Goal: Transaction & Acquisition: Book appointment/travel/reservation

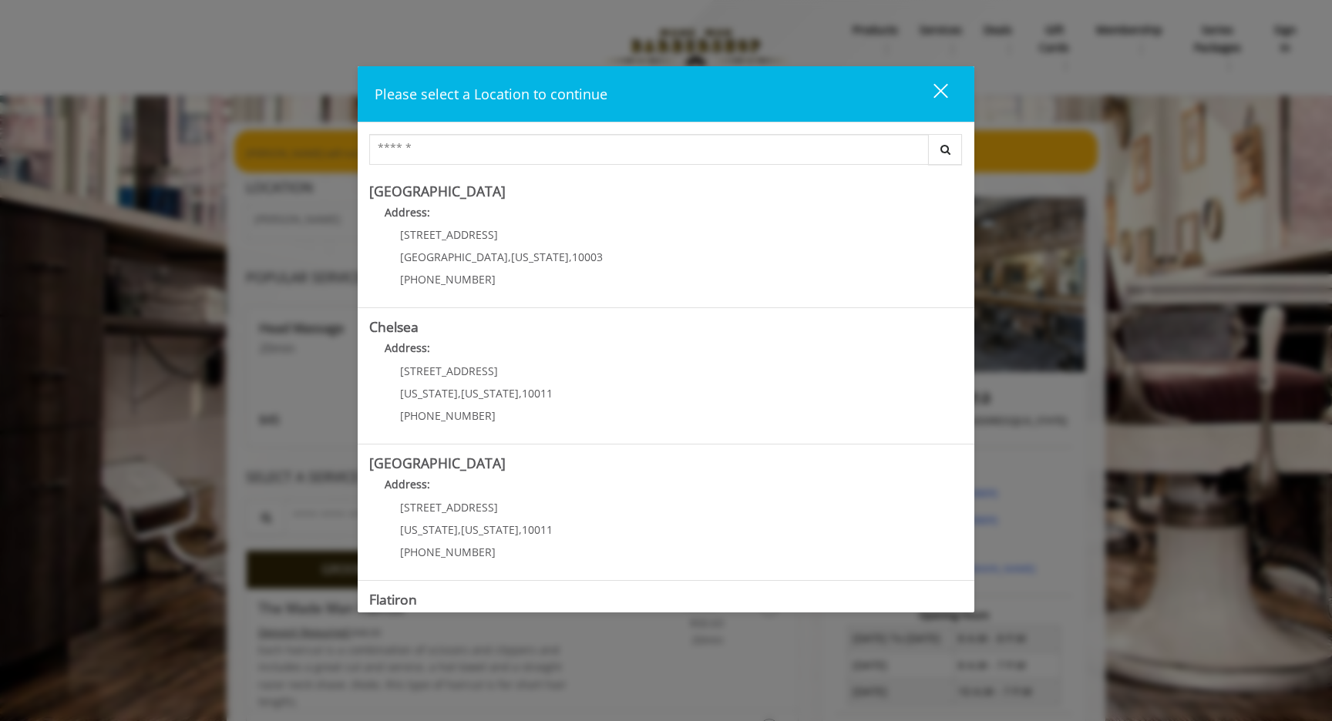
click at [940, 89] on div "close" at bounding box center [931, 93] width 31 height 23
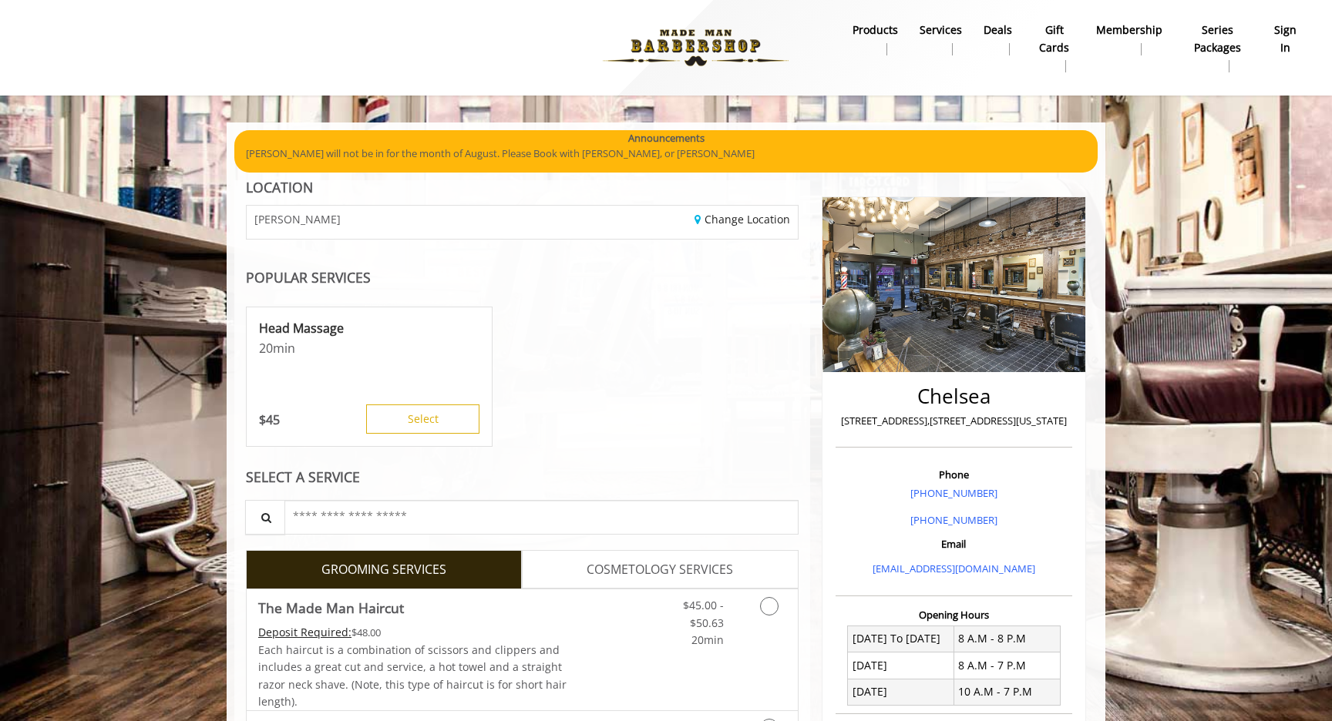
click at [1290, 42] on b "sign in" at bounding box center [1285, 39] width 27 height 35
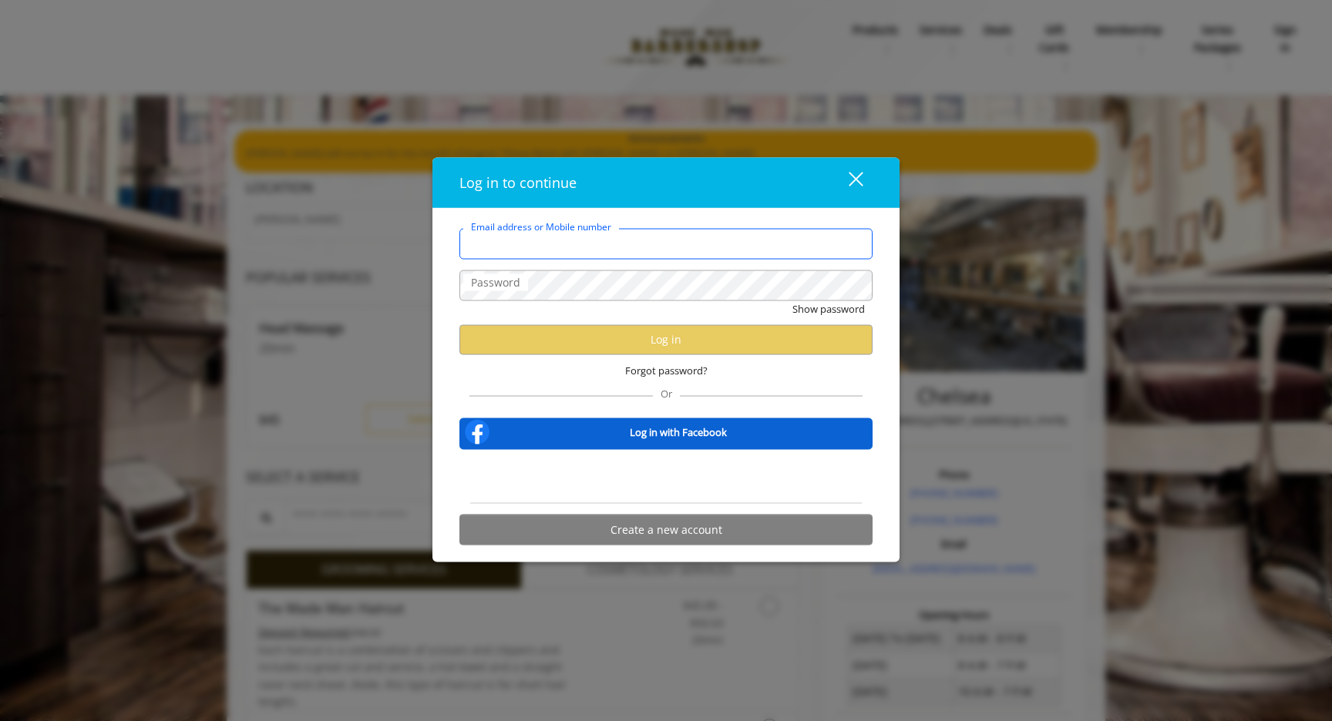
type input "**********"
click at [678, 240] on input "**********" at bounding box center [665, 243] width 413 height 31
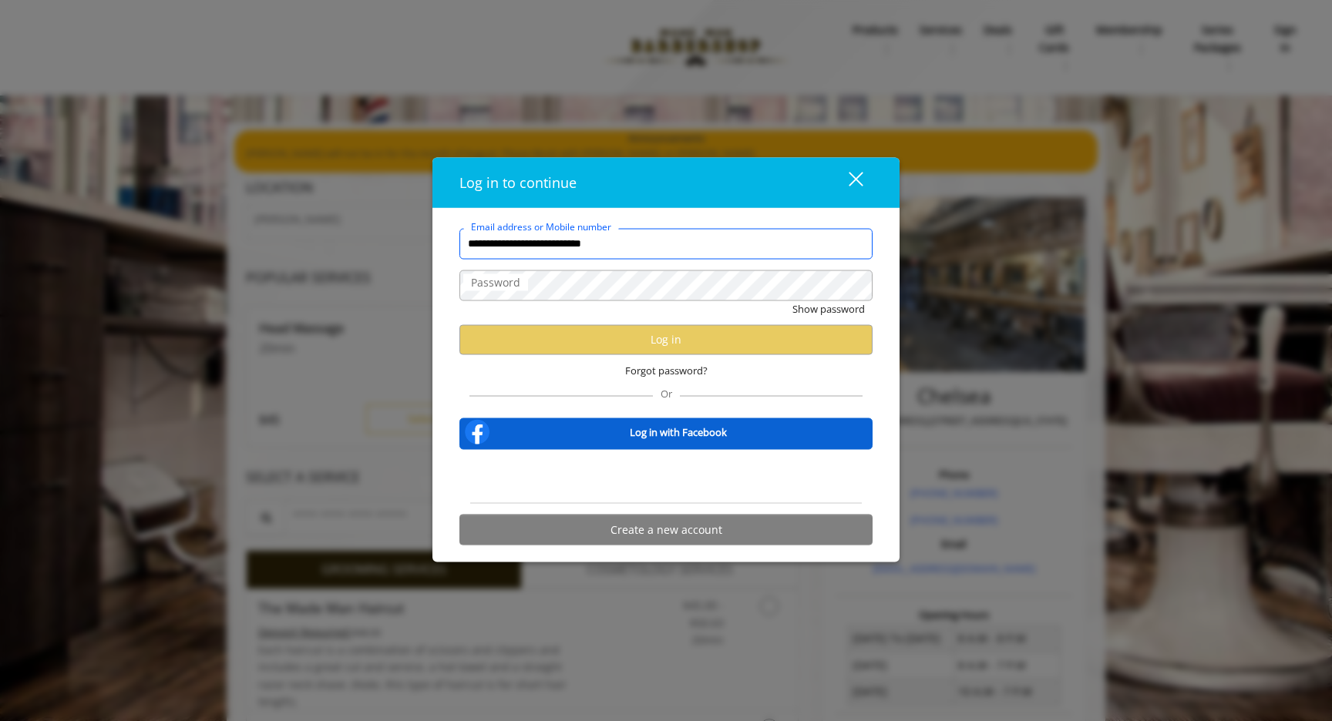
click at [678, 240] on input "**********" at bounding box center [665, 243] width 413 height 31
click at [856, 180] on div "close dialog" at bounding box center [856, 179] width 15 height 15
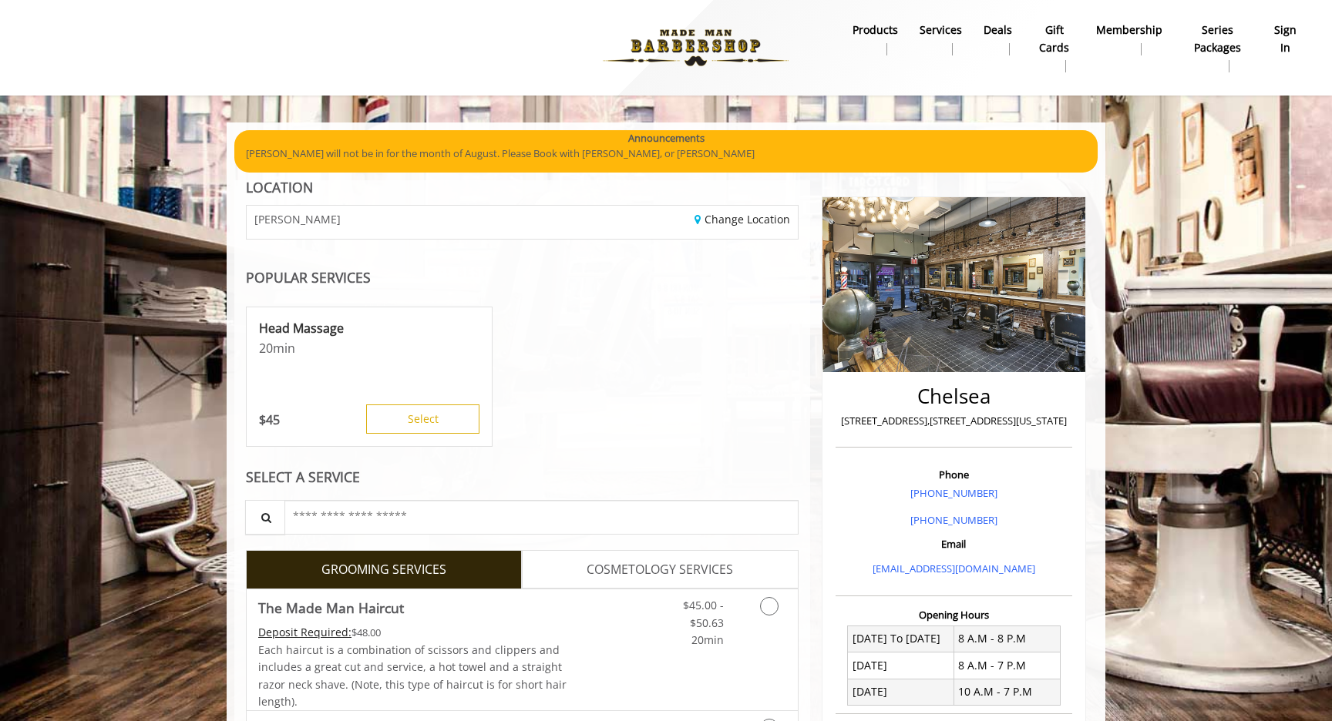
click at [1283, 37] on b "sign in" at bounding box center [1285, 39] width 27 height 35
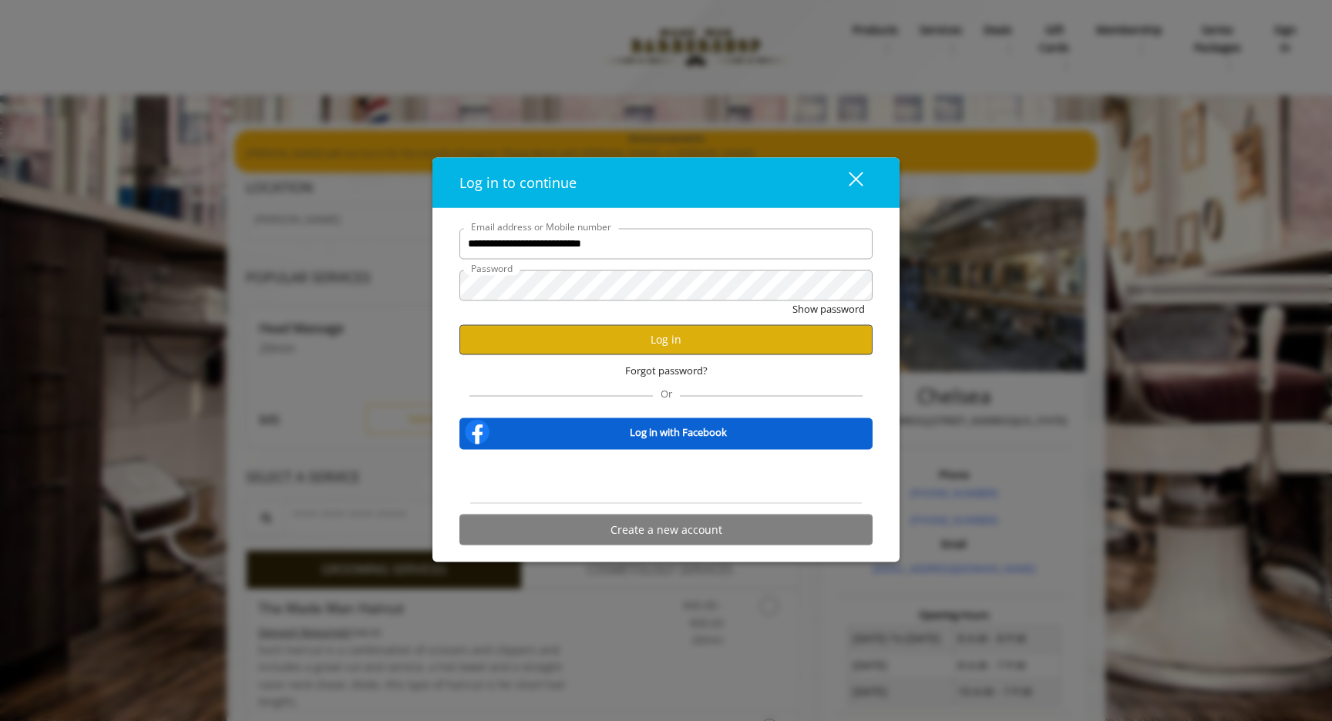
click at [572, 346] on button "Log in" at bounding box center [665, 339] width 413 height 30
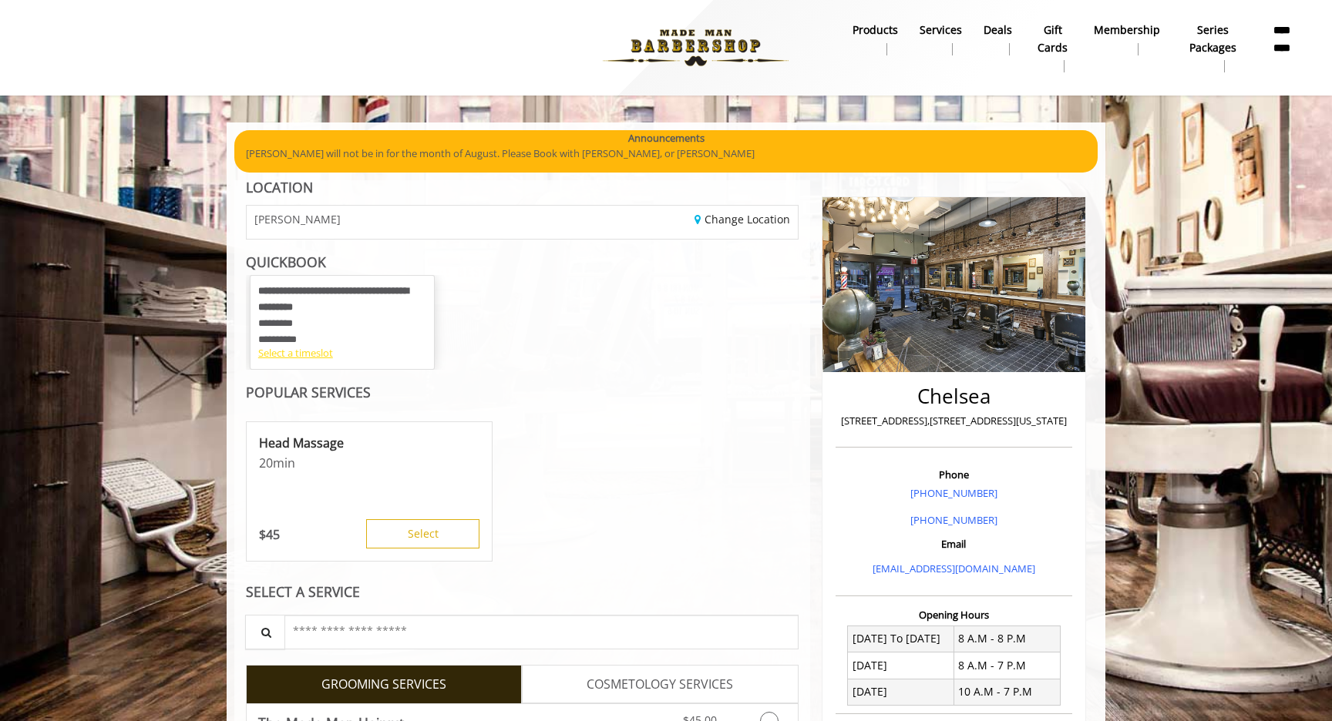
click at [321, 350] on div "Select a timeslot" at bounding box center [342, 353] width 168 height 16
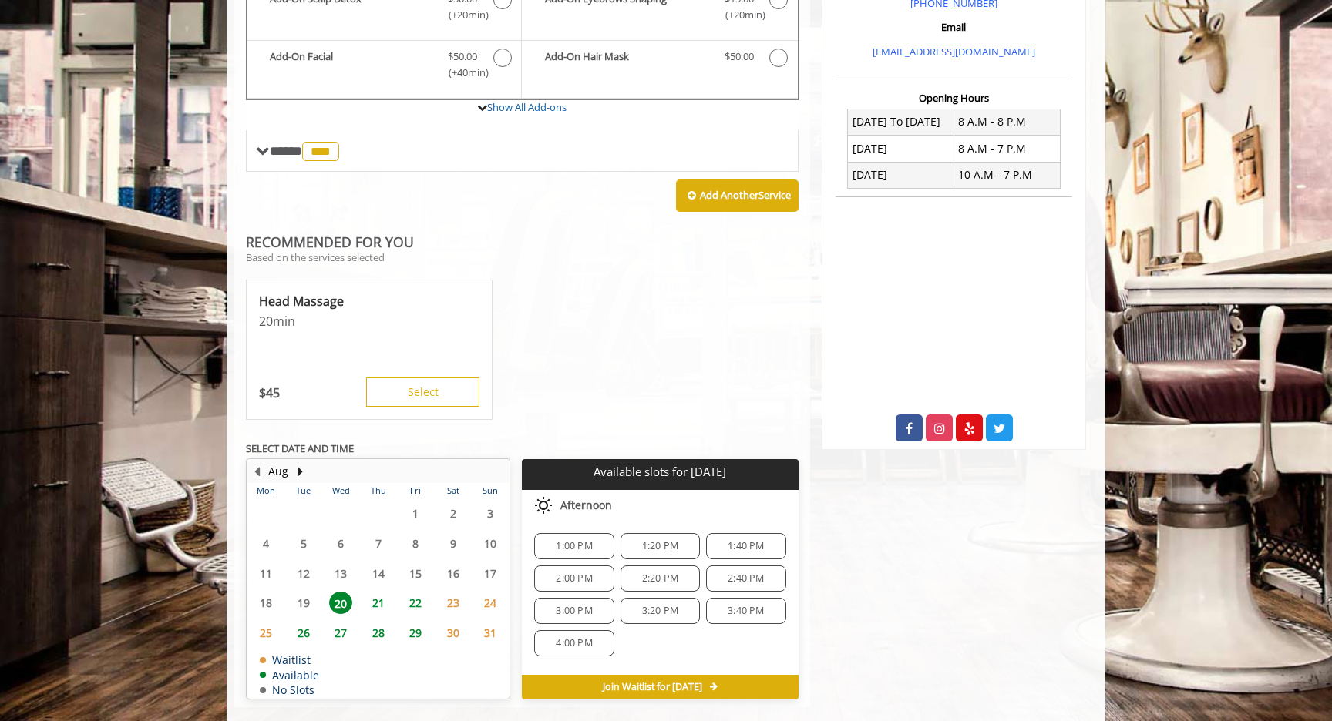
scroll to position [516, 0]
click at [376, 593] on span "21" at bounding box center [378, 604] width 23 height 22
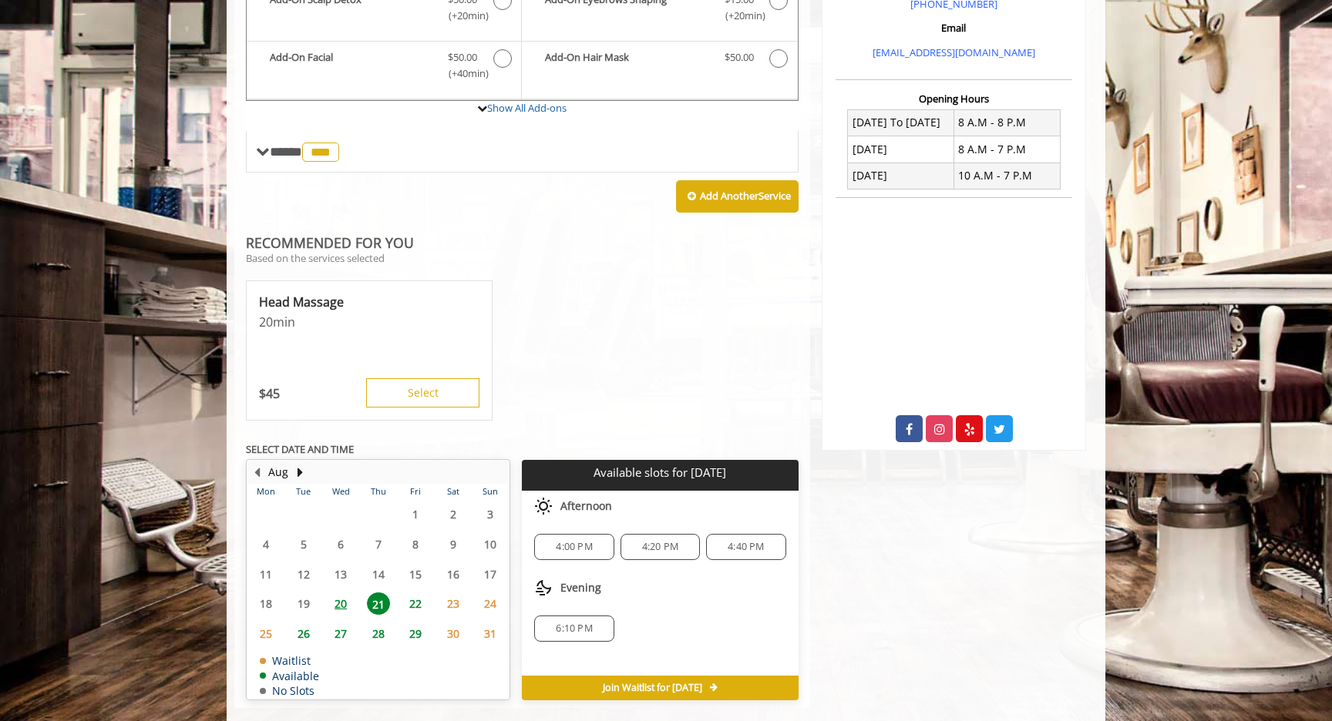
click at [410, 593] on span "22" at bounding box center [415, 604] width 23 height 22
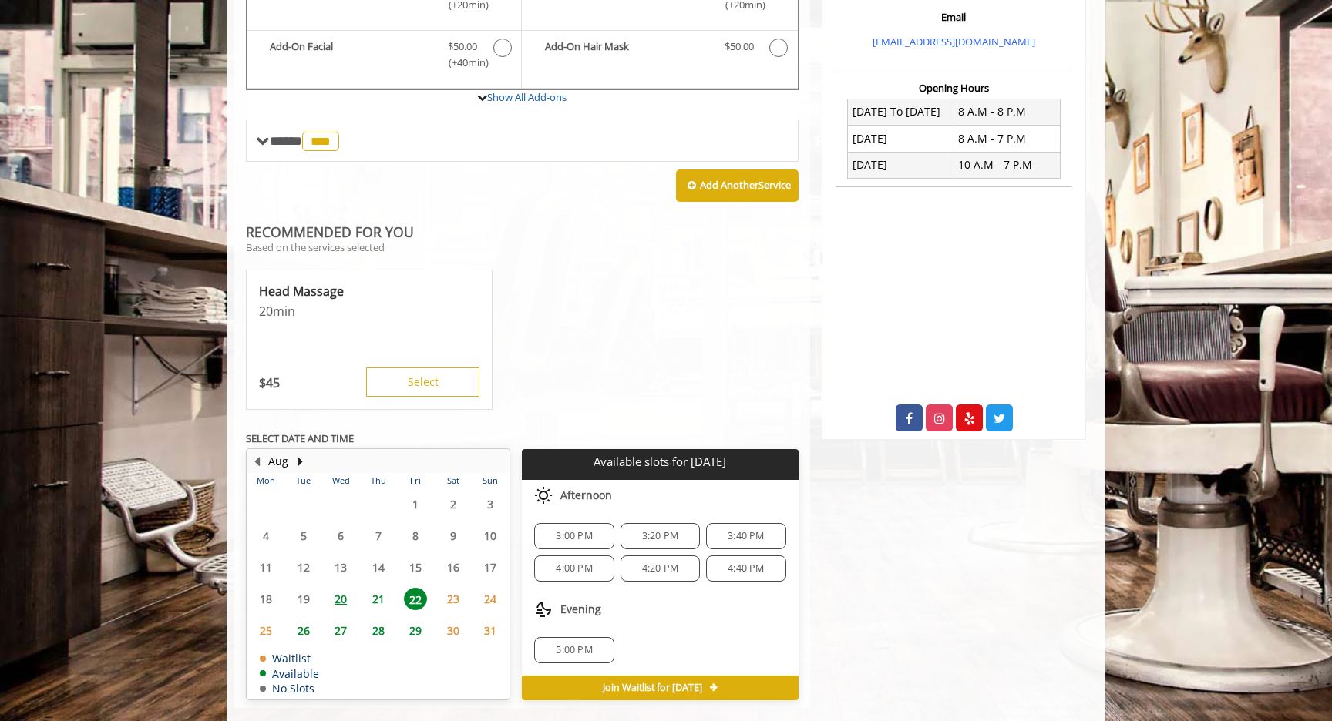
click at [336, 588] on span "20" at bounding box center [340, 599] width 23 height 22
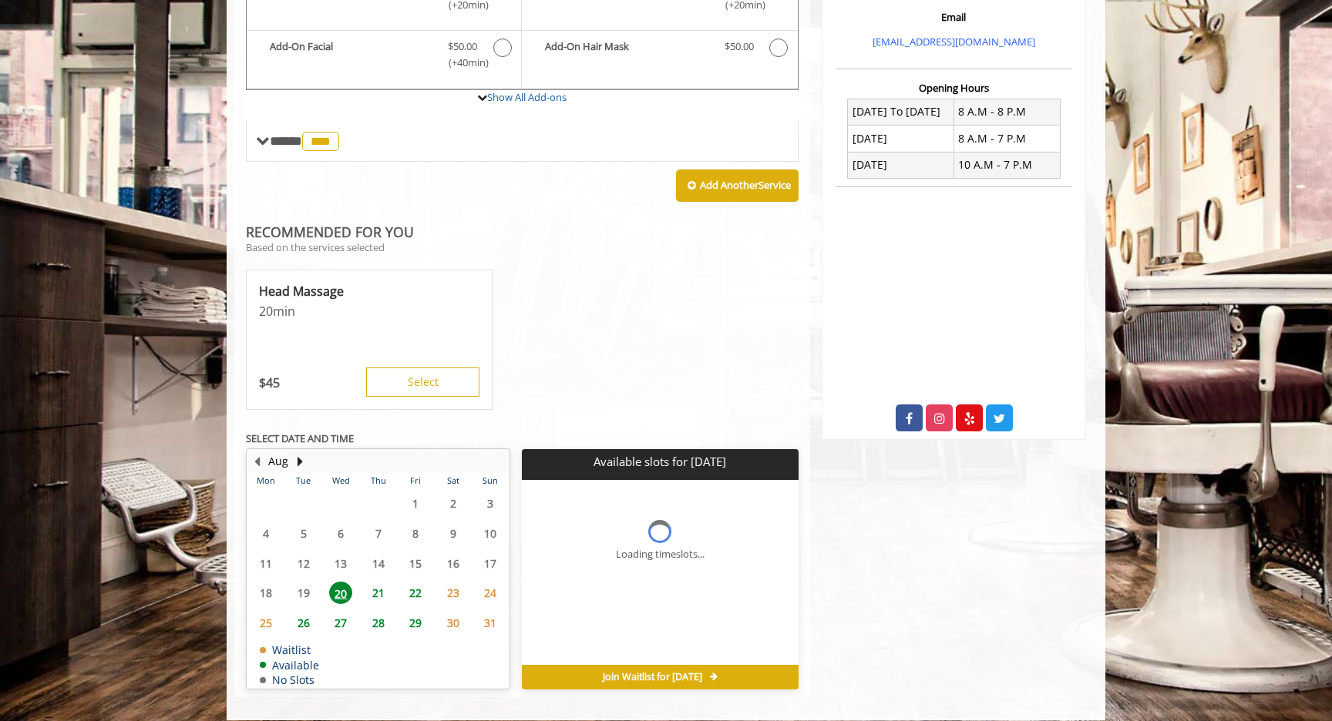
scroll to position [516, 0]
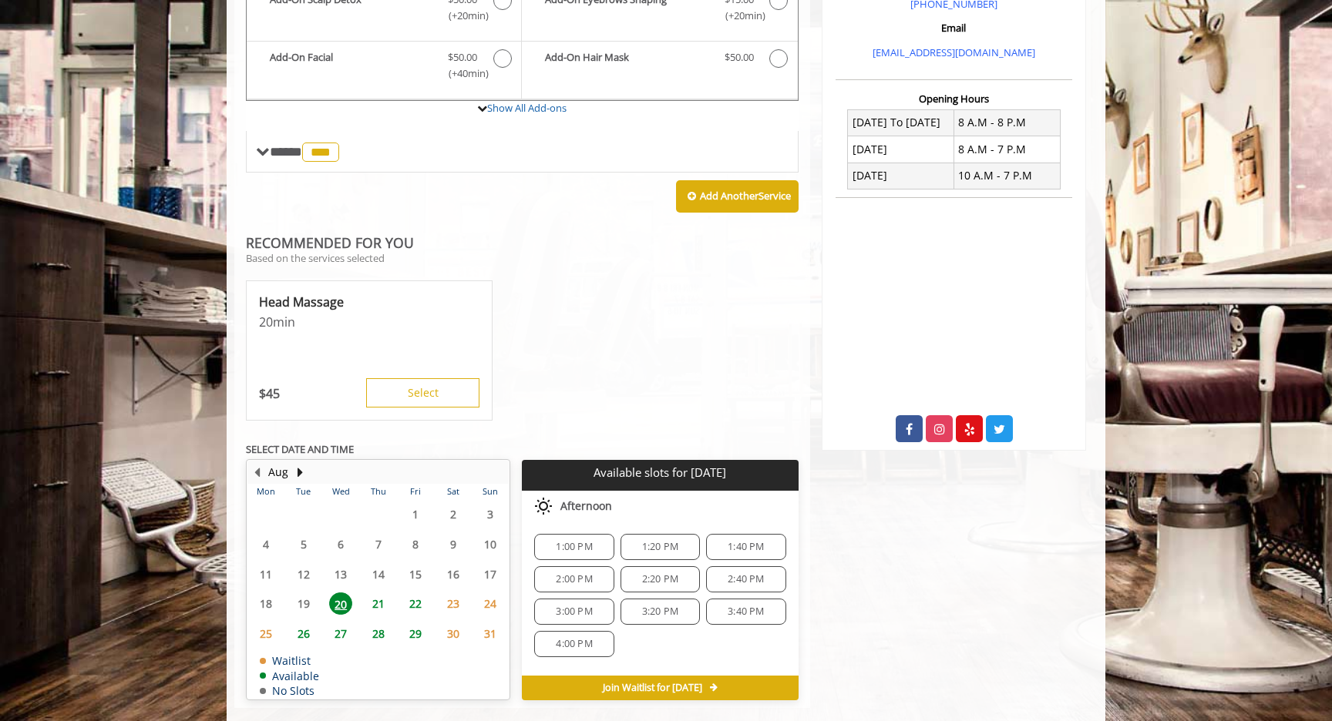
click at [378, 593] on span "21" at bounding box center [378, 604] width 23 height 22
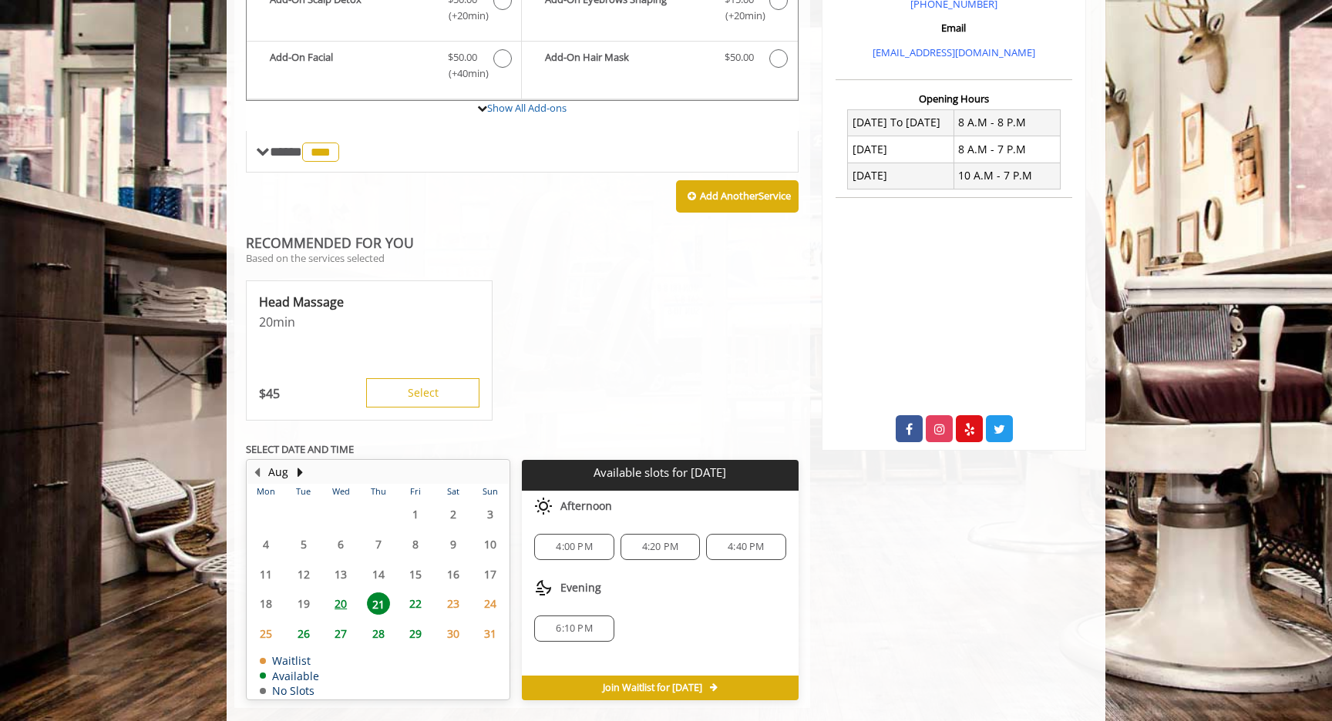
click at [420, 593] on span "22" at bounding box center [415, 604] width 23 height 22
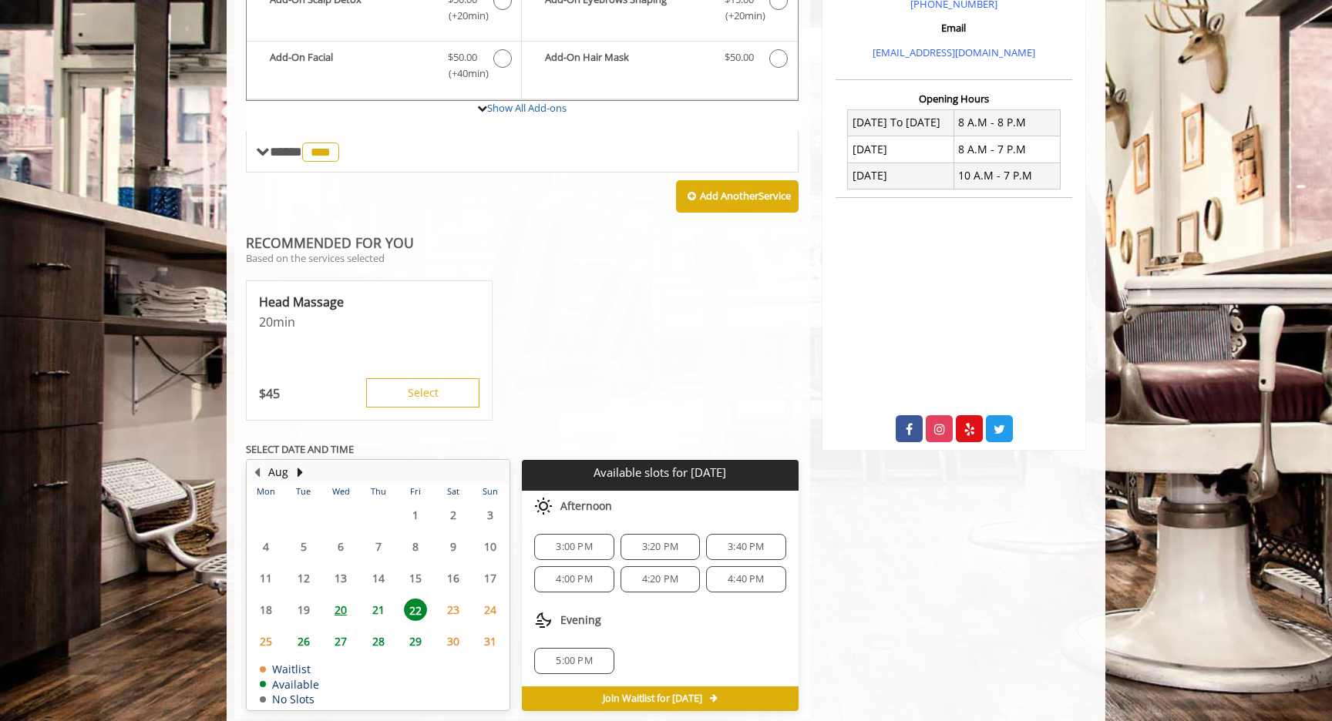
scroll to position [527, 0]
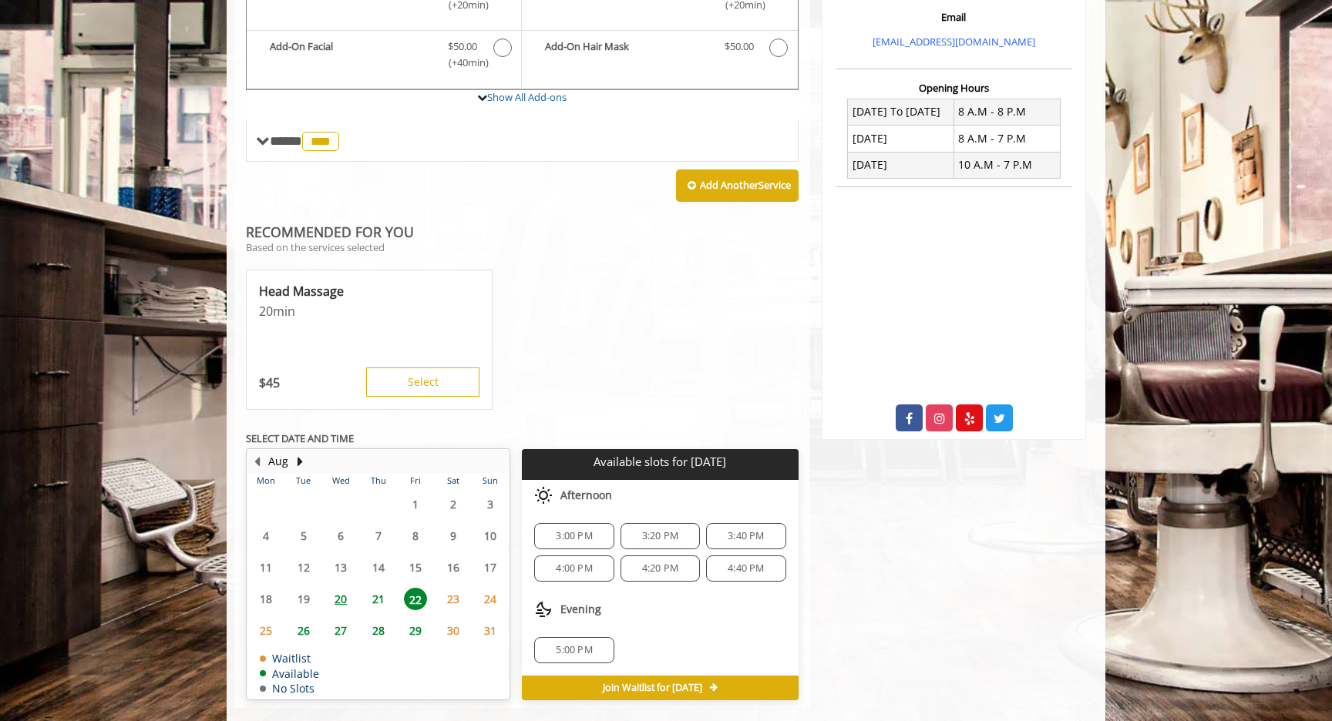
click at [308, 620] on span "26" at bounding box center [303, 631] width 23 height 22
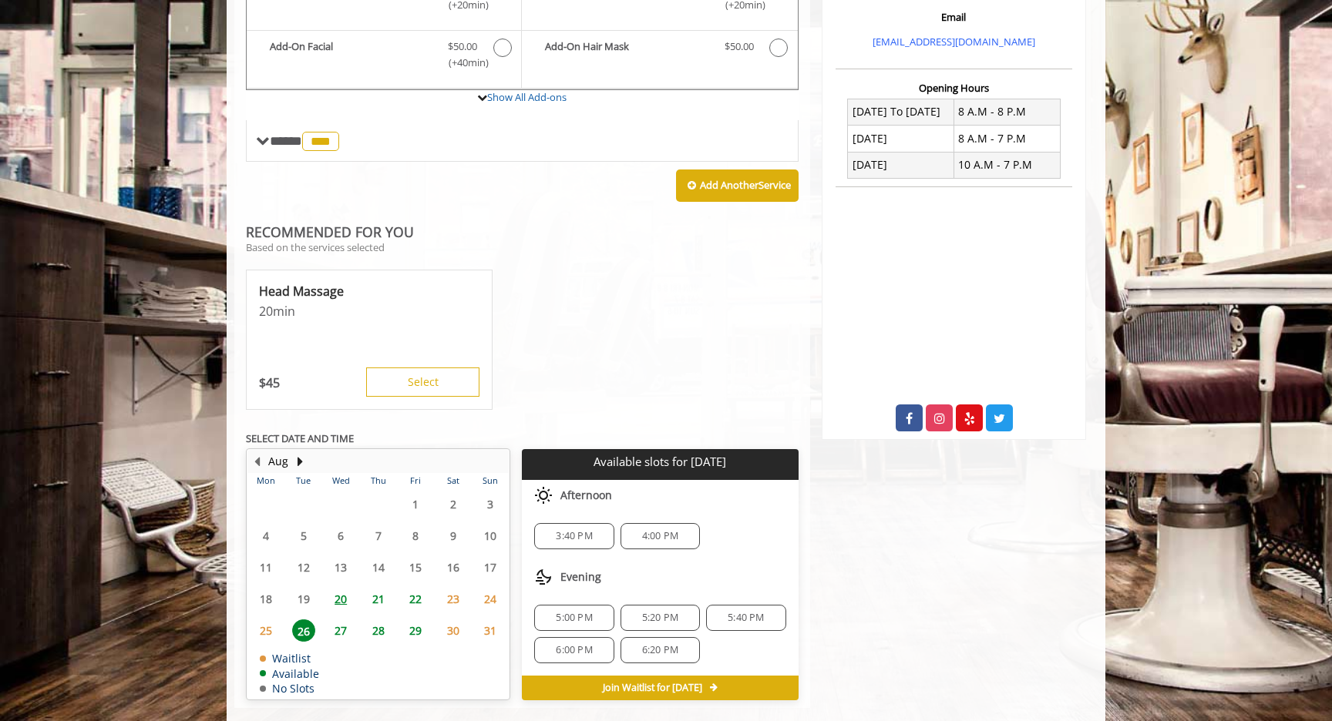
click at [412, 588] on span "22" at bounding box center [415, 599] width 23 height 22
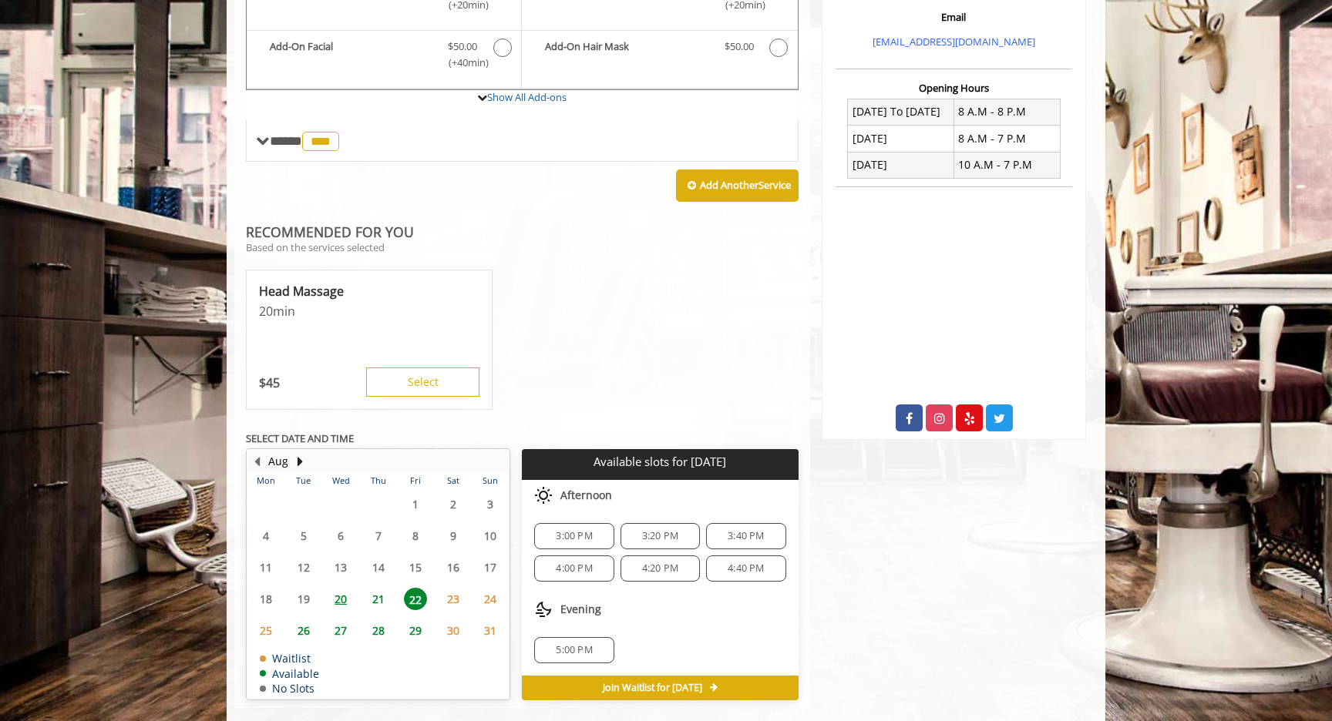
click at [381, 588] on span "21" at bounding box center [378, 599] width 23 height 22
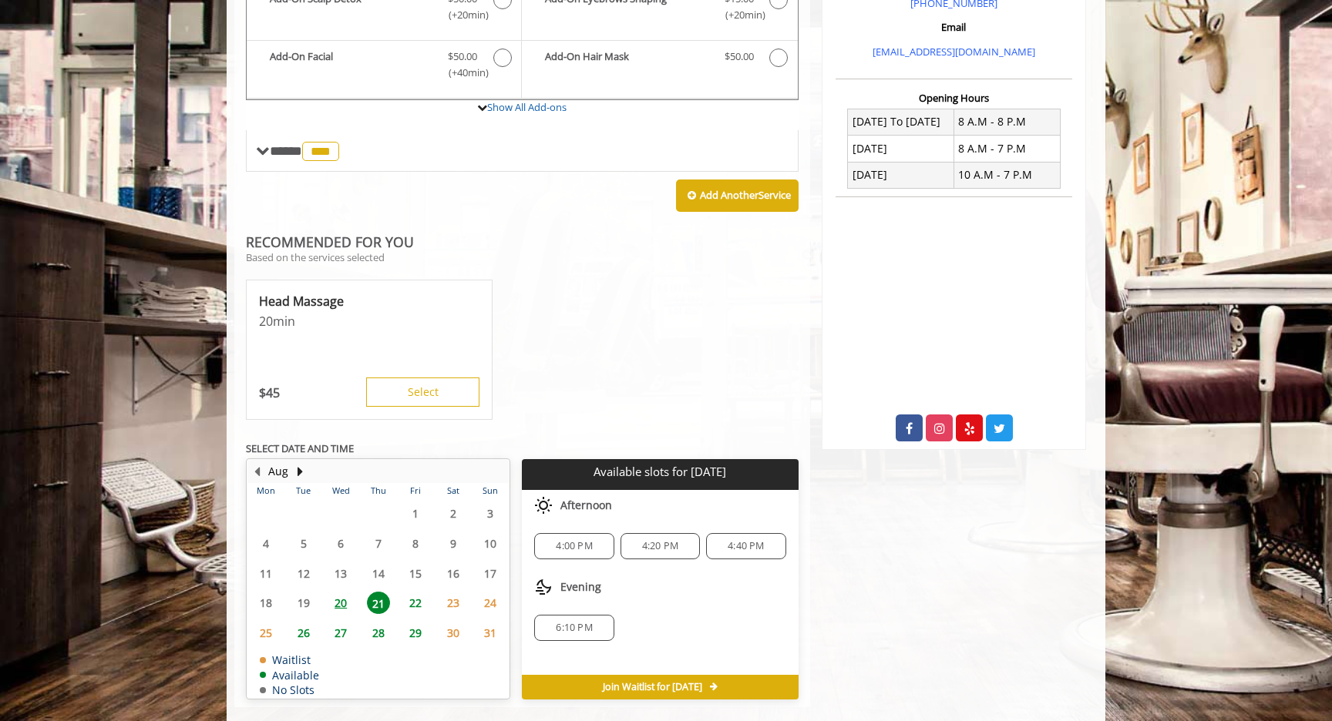
scroll to position [516, 0]
click at [580, 623] on span "6:10 PM" at bounding box center [574, 629] width 36 height 12
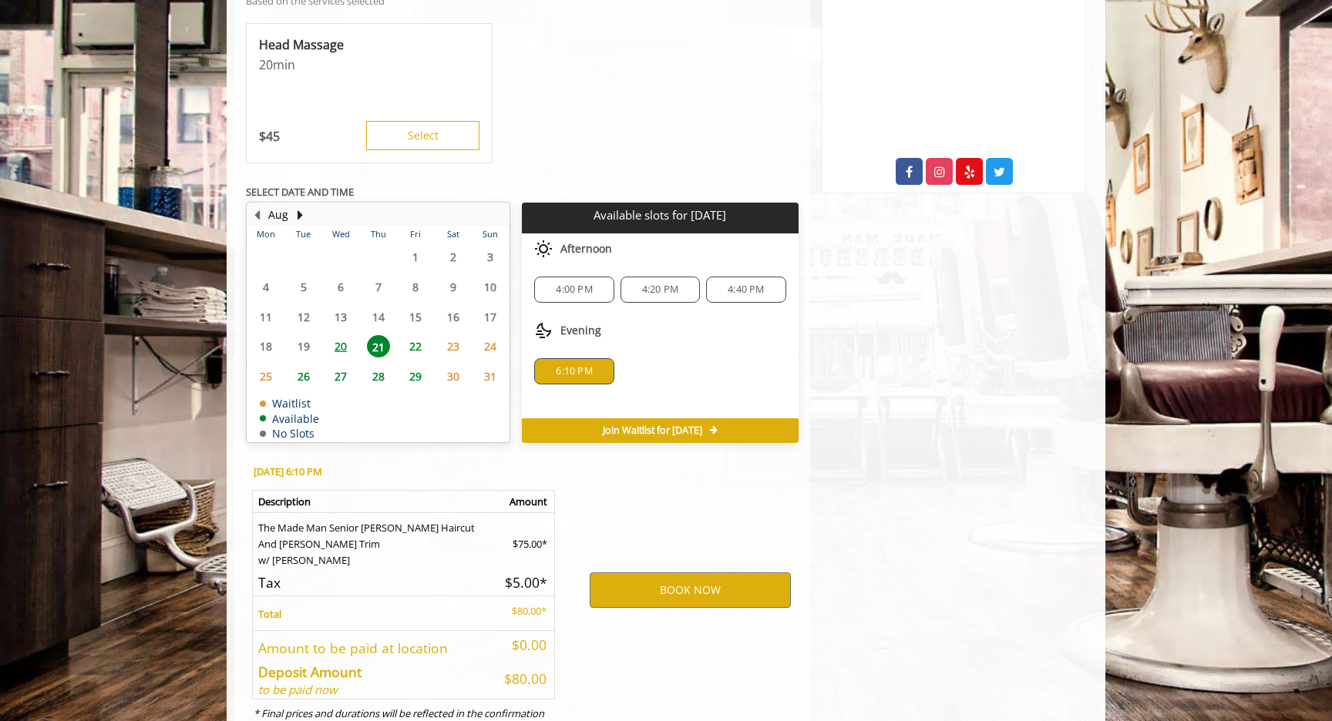
scroll to position [806, 0]
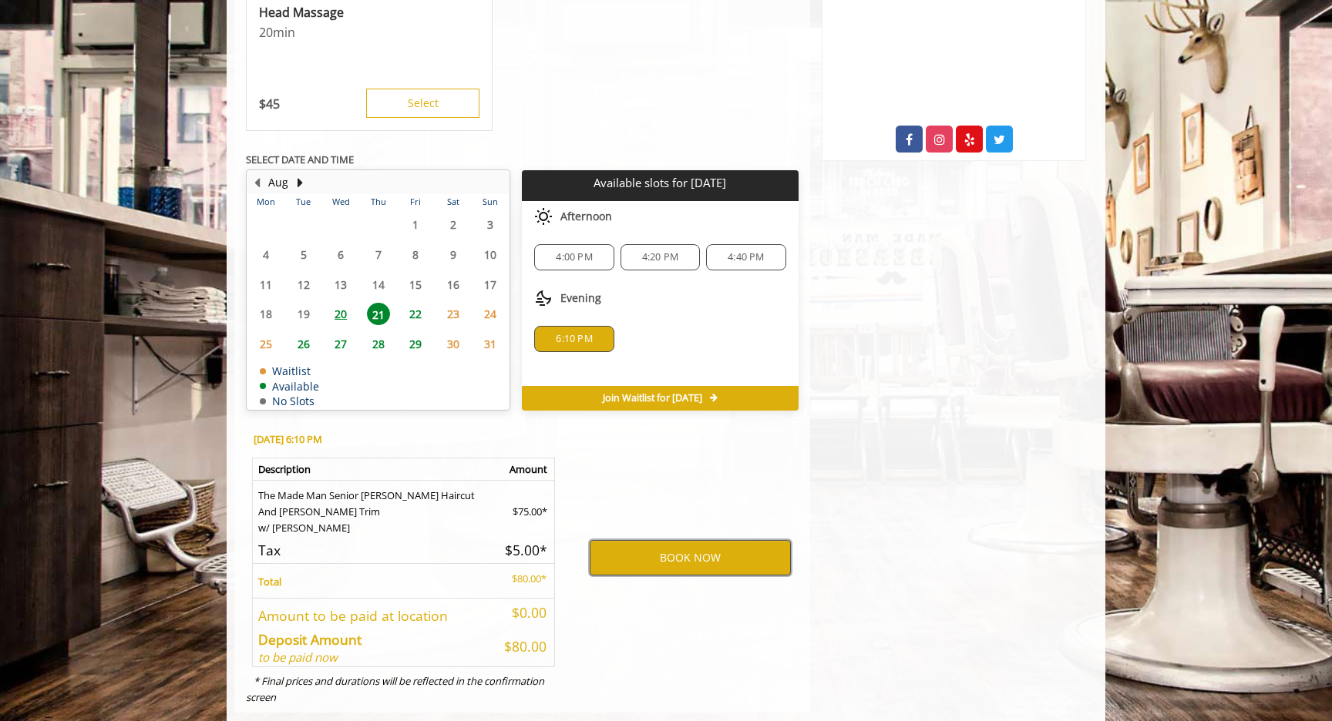
click at [691, 540] on button "BOOK NOW" at bounding box center [690, 557] width 201 height 35
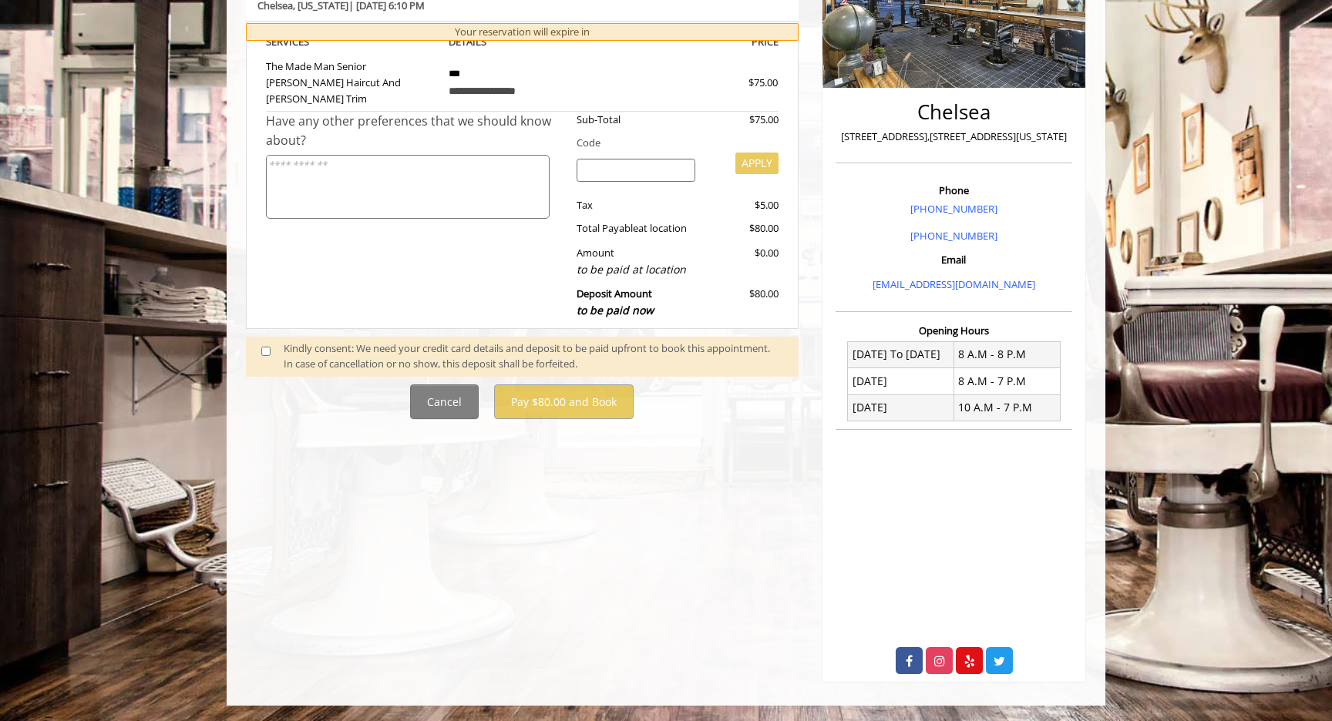
scroll to position [0, 0]
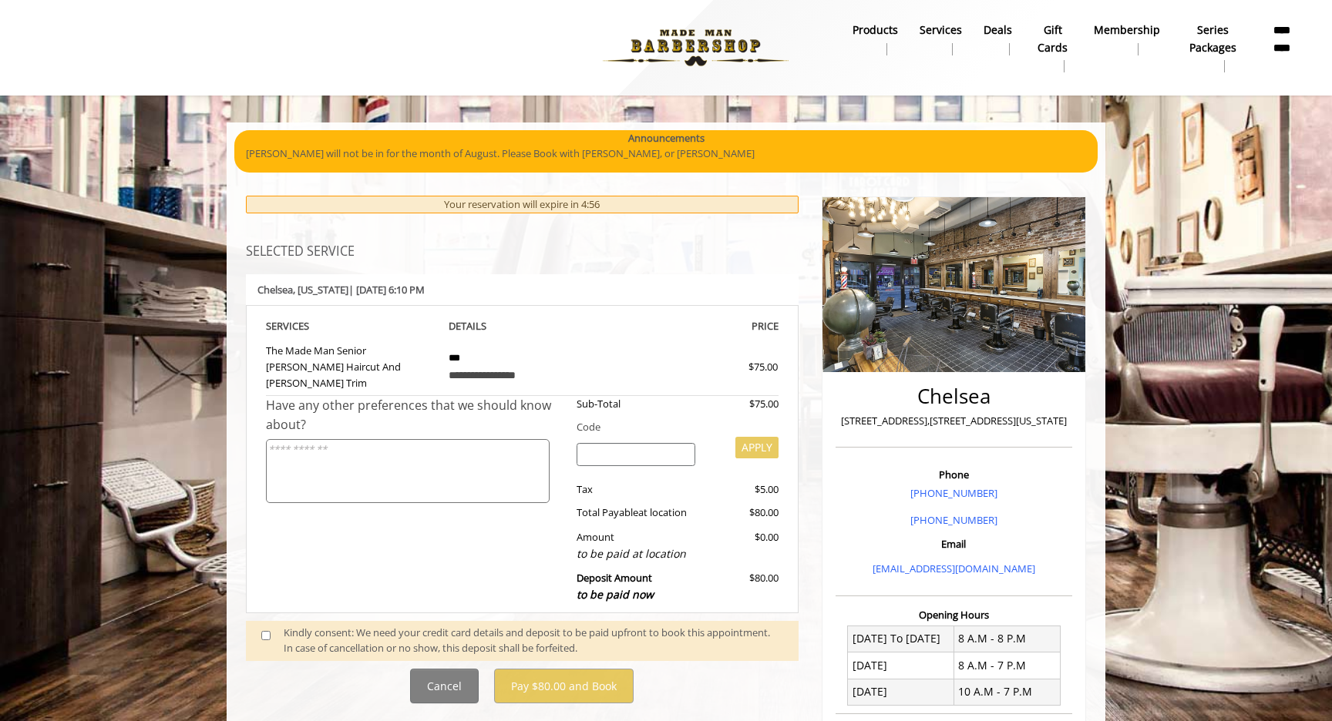
click at [275, 625] on span at bounding box center [272, 641] width 45 height 32
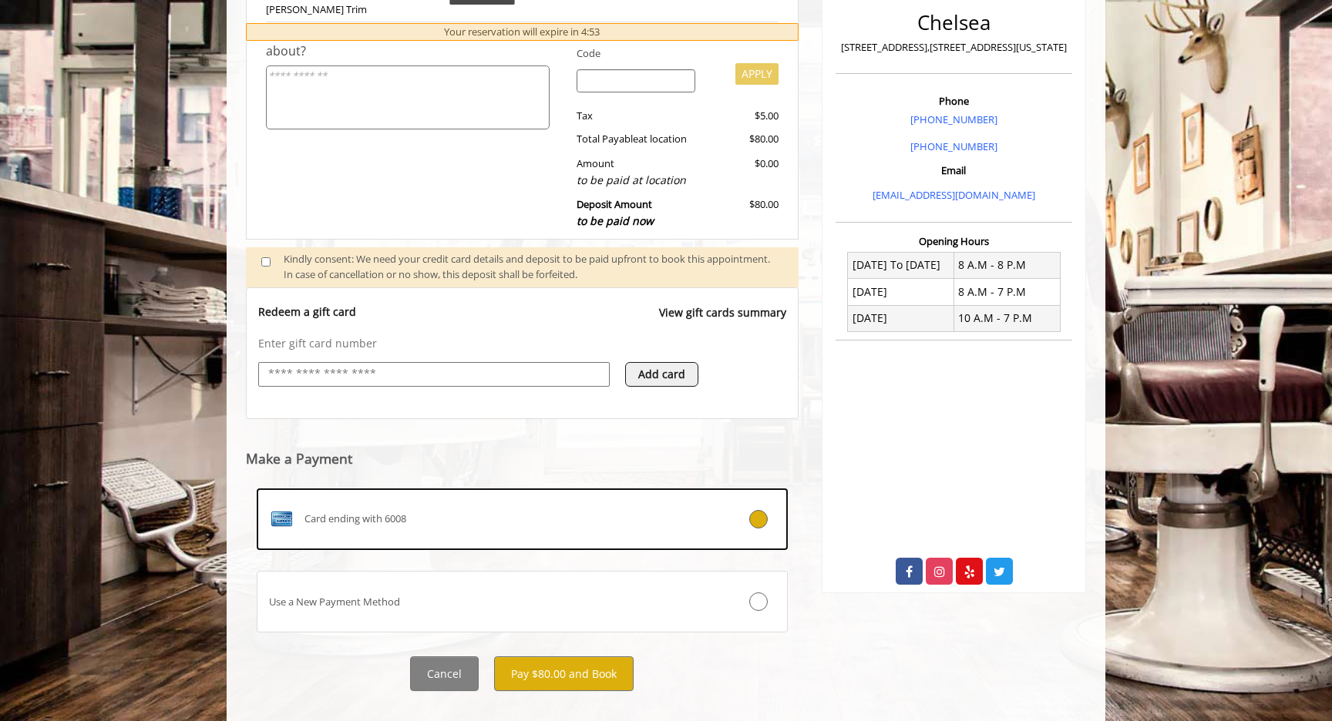
scroll to position [373, 0]
click at [562, 657] on button "Pay $80.00 and Book" at bounding box center [564, 674] width 140 height 35
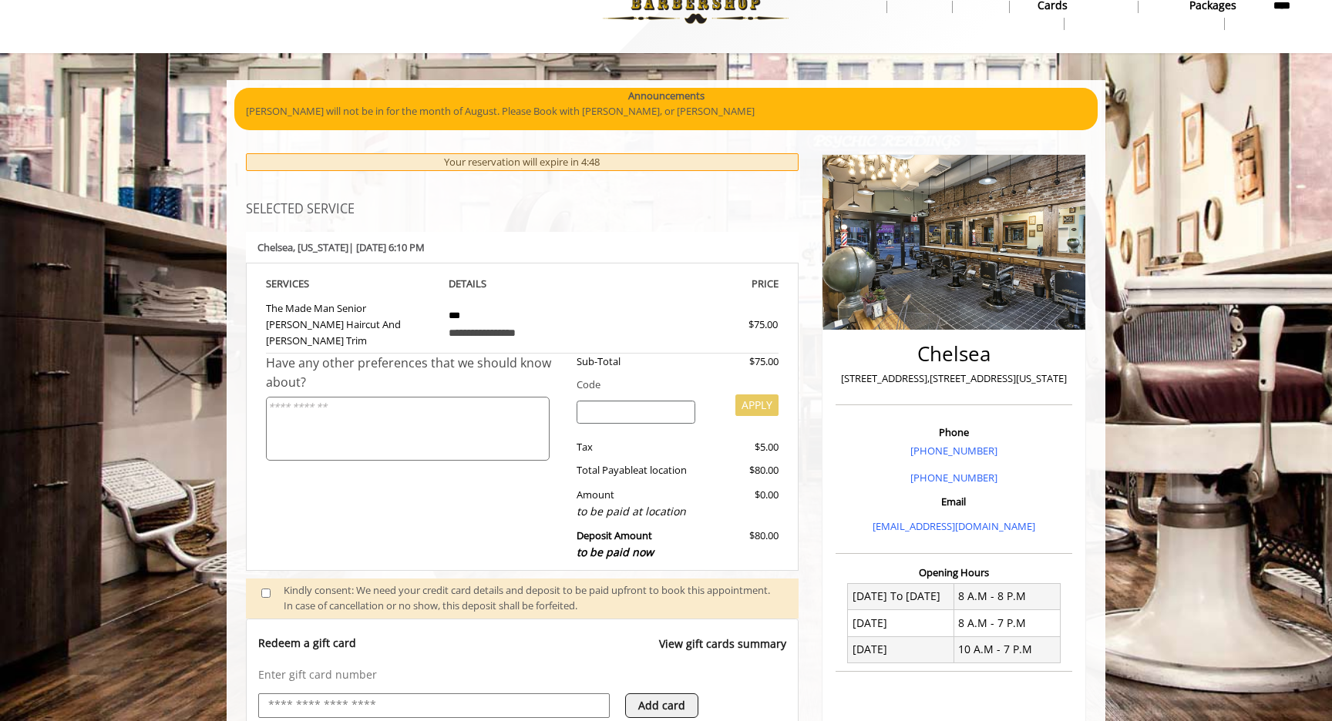
scroll to position [37, 0]
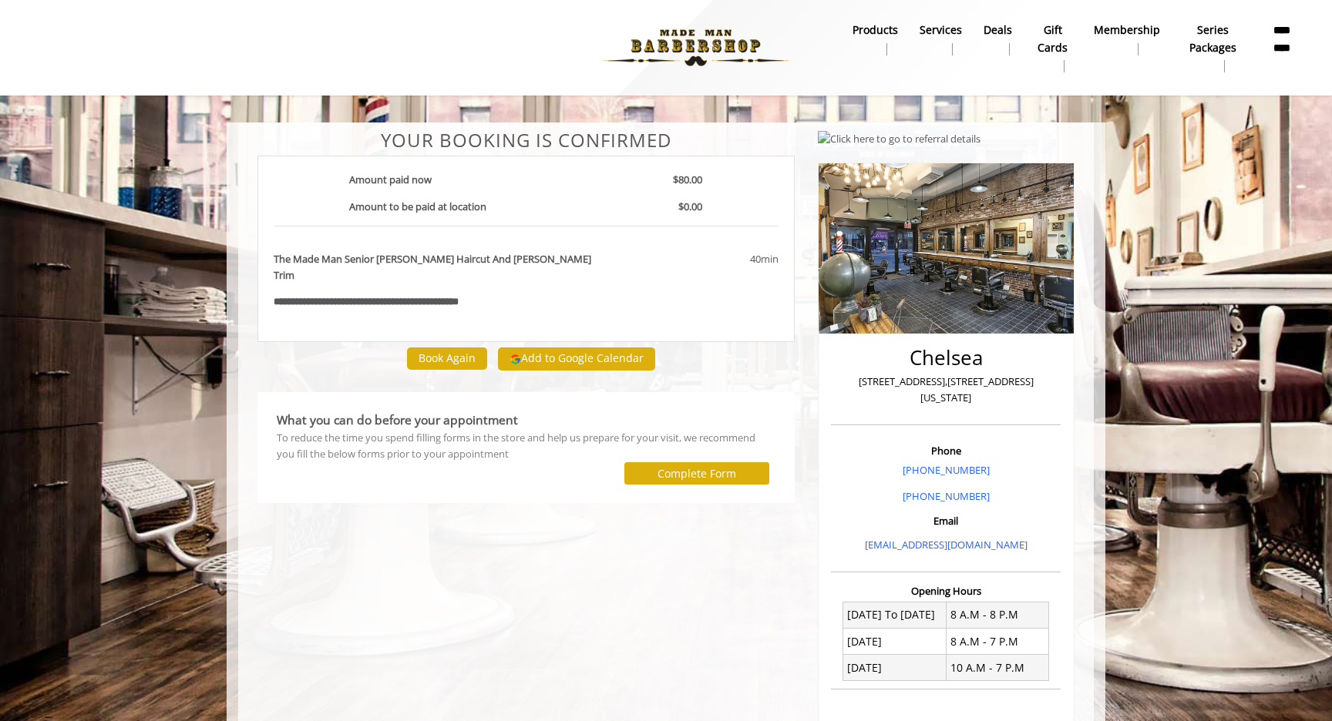
click at [567, 349] on button "Add to Google Calendar" at bounding box center [576, 359] width 157 height 23
